Goal: Task Accomplishment & Management: Manage account settings

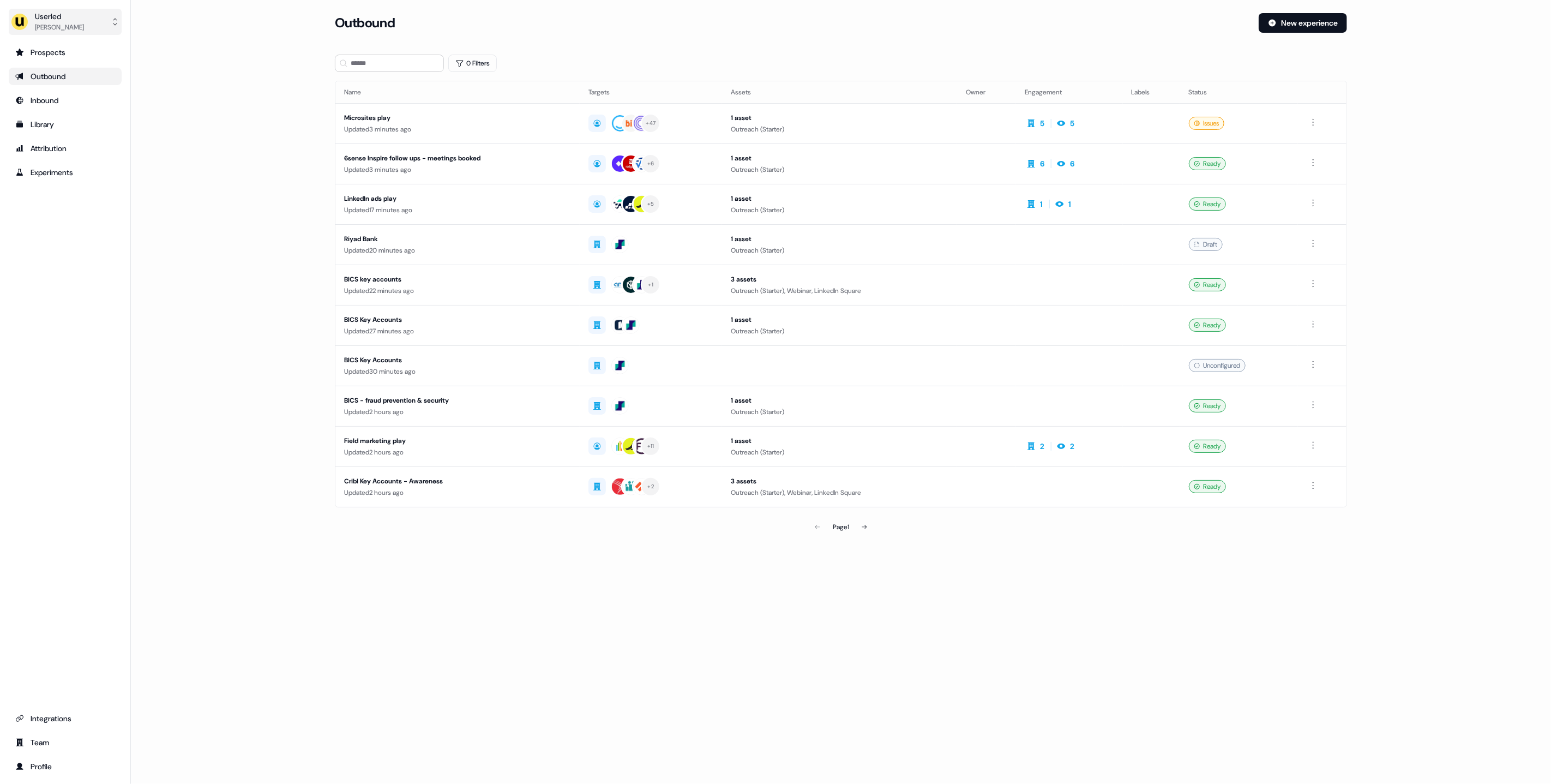
click at [50, 30] on div "[PERSON_NAME]" at bounding box center [59, 27] width 49 height 11
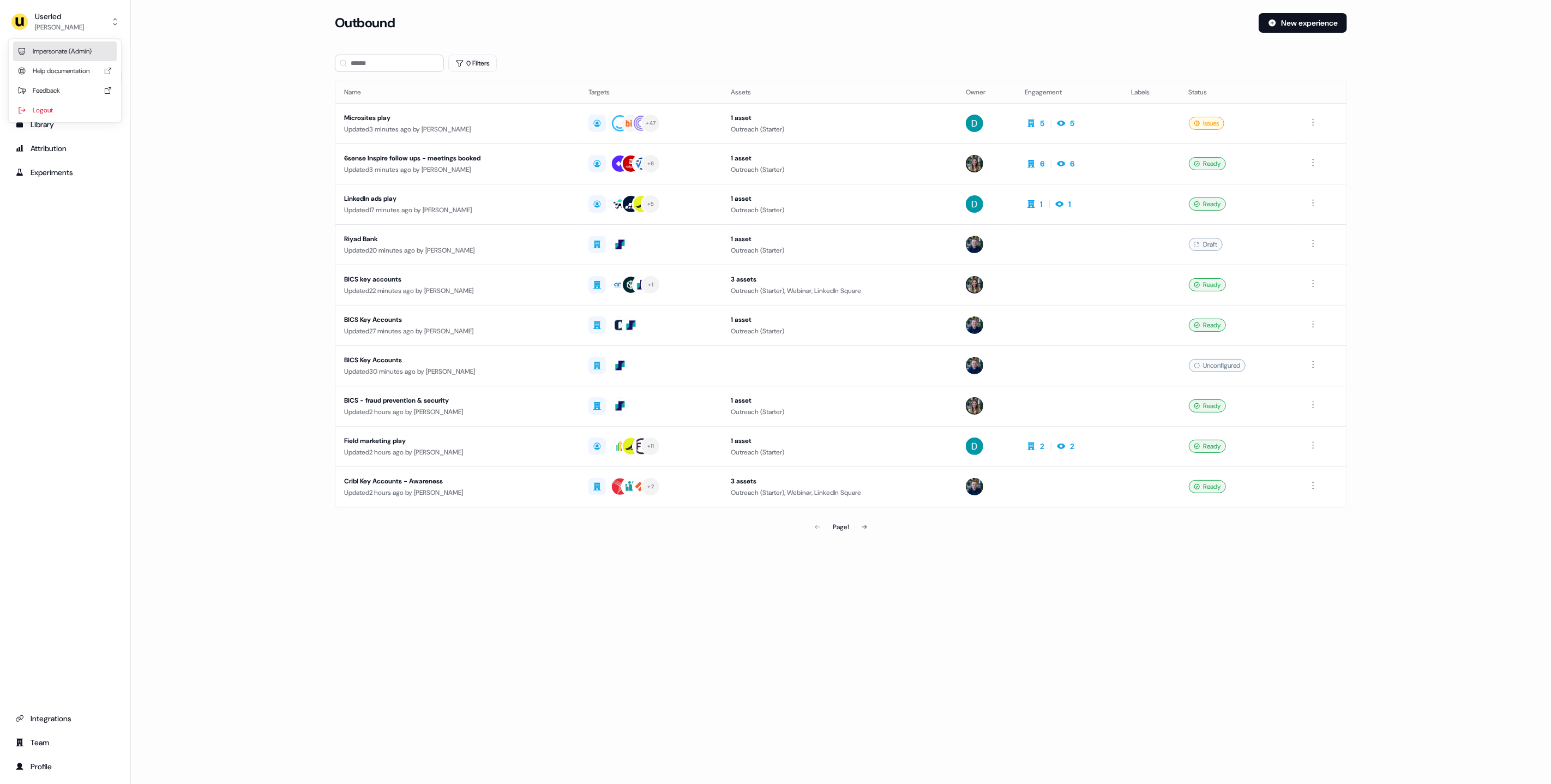
click at [97, 54] on div "Impersonate (Admin)" at bounding box center [65, 51] width 104 height 20
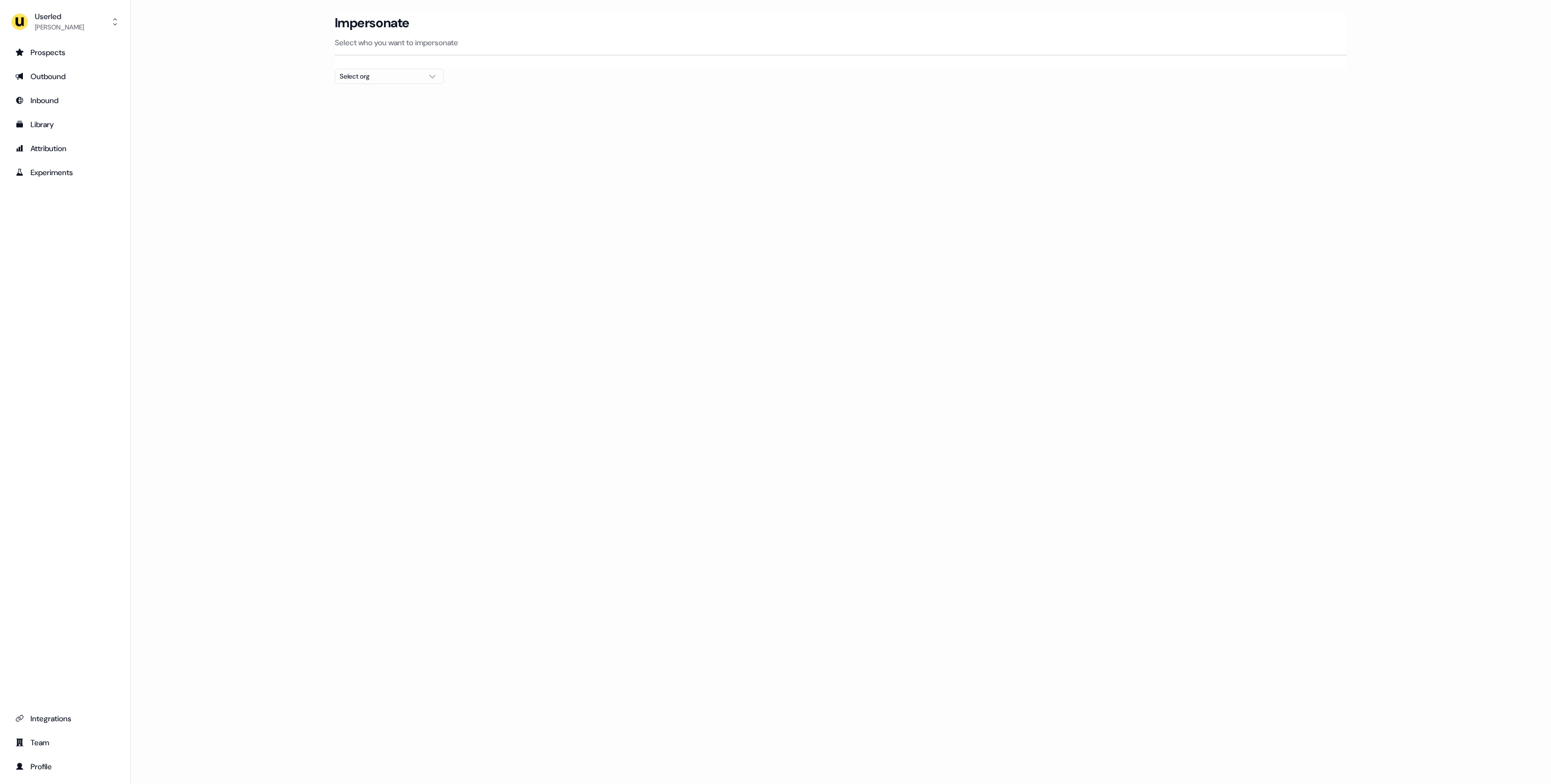
click at [382, 78] on div "Select org" at bounding box center [380, 76] width 82 height 11
type input "****"
drag, startPoint x: 547, startPoint y: 306, endPoint x: 558, endPoint y: 295, distance: 15.6
click at [552, 301] on div "Loading... Impersonate Select who you want to impersonate PartnerVista Email [E…" at bounding box center [841, 392] width 1420 height 784
click at [773, 136] on button "Impersonate" at bounding box center [781, 134] width 64 height 20
